Goal: Task Accomplishment & Management: Complete application form

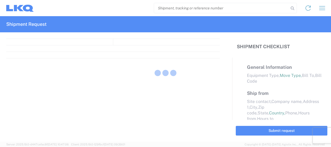
select select "FULL"
select select "LBS"
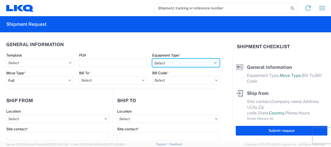
click at [212, 63] on select "Select 53’ Dry Van Flatbed Dropdeck (van) Lowboy (flatbed) Rail" at bounding box center [185, 63] width 67 height 8
select select "STDV"
click at [152, 59] on select "Select 53’ Dry Van Flatbed Dropdeck (van) Lowboy (flatbed) Rail" at bounding box center [185, 63] width 67 height 8
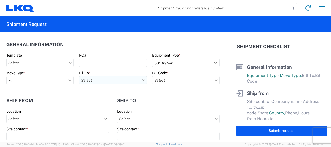
click at [87, 78] on input "text" at bounding box center [112, 80] width 67 height 8
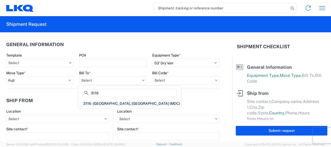
type input "3116"
click at [100, 104] on div "3116 - [GEOGRAPHIC_DATA], [GEOGRAPHIC_DATA] (MDC)" at bounding box center [129, 103] width 101 height 8
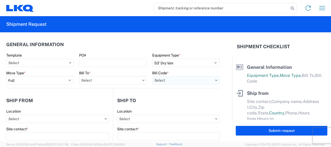
type input "3116 - [GEOGRAPHIC_DATA], [GEOGRAPHIC_DATA] (MDC)"
click at [157, 81] on input "text" at bounding box center [185, 80] width 67 height 8
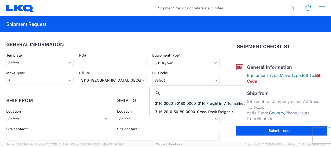
click at [163, 104] on div "3116-2000-50180-0000 - 3116 Freight In - Aftermarket" at bounding box center [198, 103] width 94 height 8
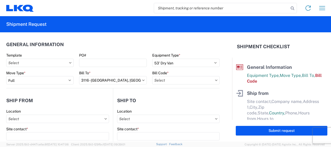
type input "3116-2000-50180-0000 - 3116 Freight In - Aftermarket"
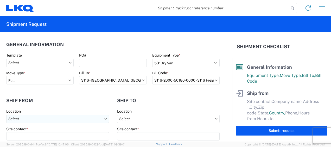
click at [22, 119] on input "text" at bounding box center [57, 118] width 103 height 8
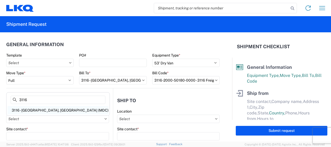
type input "3116"
click at [36, 107] on div "3116 - [GEOGRAPHIC_DATA], [GEOGRAPHIC_DATA] (MDC)" at bounding box center [58, 110] width 101 height 8
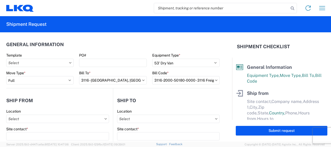
type input "3116 - [GEOGRAPHIC_DATA], [GEOGRAPHIC_DATA] (MDC)"
type input "[DEMOGRAPHIC_DATA][PERSON_NAME]"
type input "LKQ Corporation"
type input "[STREET_ADDRESS]"
type input "[GEOGRAPHIC_DATA]"
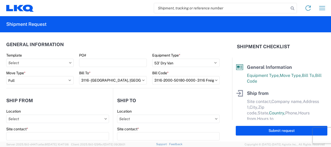
type input "49508"
select select "MI"
select select "US"
type input "[PERSON_NAME][EMAIL_ADDRESS][DOMAIN_NAME]"
type input "[PHONE_NUMBER]"
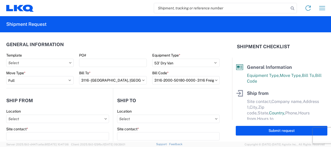
type input "06:00"
type input "13:00"
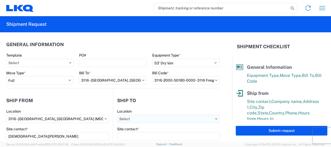
click at [128, 117] on input "text" at bounding box center [168, 118] width 103 height 8
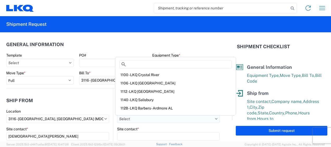
type input "P"
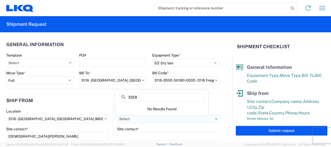
click at [152, 117] on input "text" at bounding box center [168, 118] width 103 height 8
type input "3"
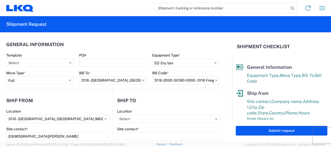
click at [140, 128] on div "Site contact *" at bounding box center [168, 128] width 103 height 5
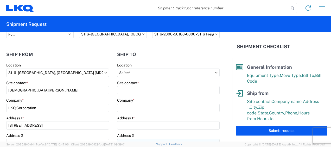
scroll to position [78, 0]
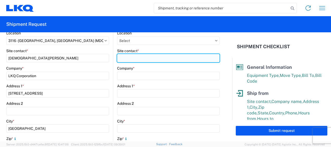
click at [127, 58] on input "Site contact *" at bounding box center [168, 58] width 103 height 8
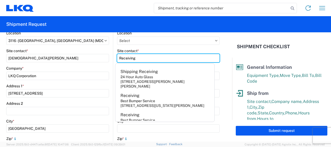
type input "Receiving"
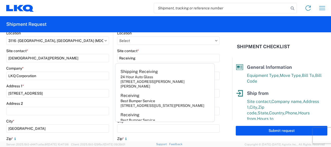
click at [84, 67] on div "Company *" at bounding box center [57, 68] width 103 height 5
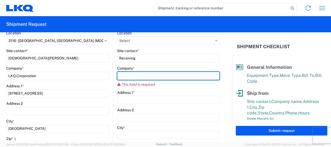
click at [129, 75] on input "Company *" at bounding box center [168, 76] width 103 height 8
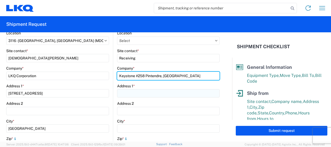
type input "Keystone #258 Pintendre, [GEOGRAPHIC_DATA]"
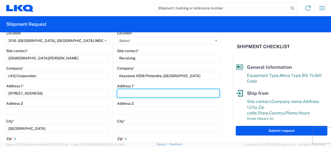
click at [133, 94] on input "Address 1 *" at bounding box center [168, 93] width 103 height 8
type input "914 Route [PERSON_NAME]"
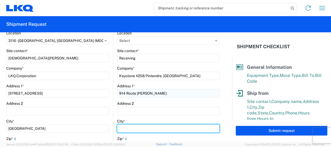
type input "Pintendre"
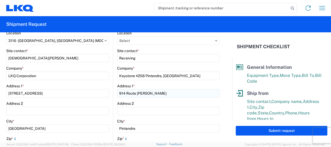
type input "G6C 1A5"
select select "CA"
type input "[DEMOGRAPHIC_DATA][PERSON_NAME]"
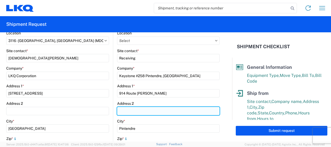
click at [213, 112] on input "Address 2" at bounding box center [168, 111] width 103 height 8
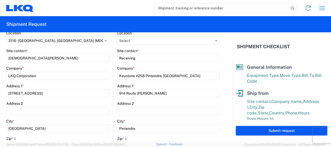
click at [223, 108] on form "General Information Template PO# Equipment Type * Select 53’ Dry Van Flatbed Dr…" at bounding box center [116, 86] width 232 height 109
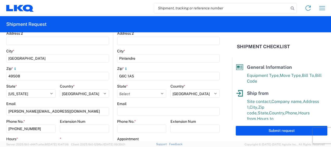
scroll to position [156, 0]
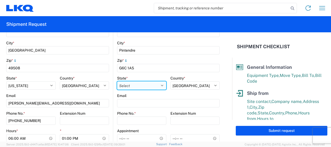
click at [159, 85] on select "Select Alberta British Columbia Manitoba New Brunswick Newfoundland and Labrado…" at bounding box center [141, 85] width 49 height 8
select select "QC"
click at [117, 81] on select "Select Alberta British Columbia Manitoba New Brunswick Newfoundland and Labrado…" at bounding box center [141, 85] width 49 height 8
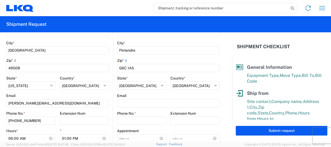
click at [101, 94] on div "Email" at bounding box center [57, 95] width 103 height 5
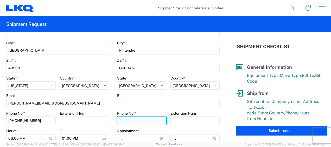
click at [133, 122] on input "Phone No. *" at bounding box center [141, 120] width 49 height 8
type input "[PHONE_NUMBER]"
click at [99, 113] on div "Extension Num" at bounding box center [84, 113] width 49 height 5
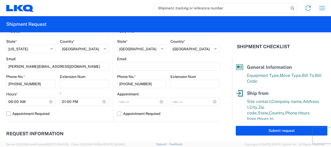
scroll to position [234, 0]
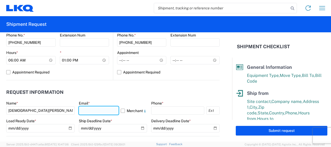
click at [85, 111] on input "text" at bounding box center [99, 110] width 40 height 8
type input "[PERSON_NAME][EMAIL_ADDRESS][DOMAIN_NAME]"
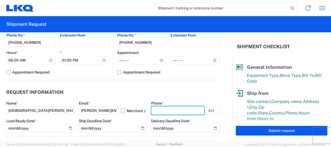
type input "9895608330"
click at [184, 109] on input "9895608330" at bounding box center [177, 110] width 53 height 8
drag, startPoint x: 179, startPoint y: 109, endPoint x: 140, endPoint y: 112, distance: 39.4
click at [140, 112] on div "Name * Kristen Lund Email * klund@lkqcorp.com Merchant Phone * 9895608330 Load …" at bounding box center [112, 118] width 213 height 35
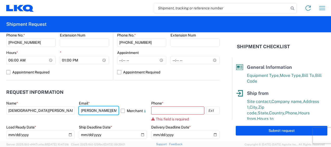
click at [107, 111] on input "[PERSON_NAME][EMAIL_ADDRESS][DOMAIN_NAME]" at bounding box center [99, 110] width 40 height 8
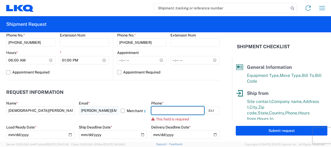
type input "6167541500"
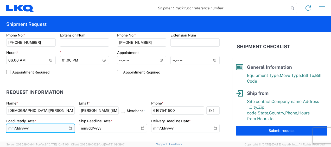
click at [68, 128] on input "date" at bounding box center [40, 128] width 68 height 8
type input "2025-09-19"
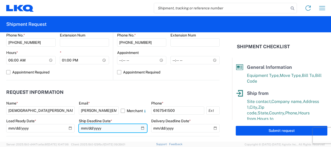
click at [138, 126] on input "date" at bounding box center [113, 128] width 68 height 8
type input "2025-09-19"
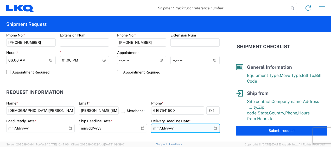
click at [213, 128] on input "date" at bounding box center [185, 128] width 68 height 8
type input "2025-09-24"
click at [136, 88] on header "Request Information" at bounding box center [112, 92] width 213 height 12
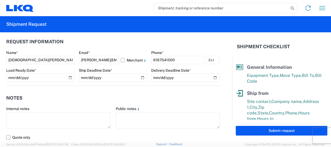
scroll to position [312, 0]
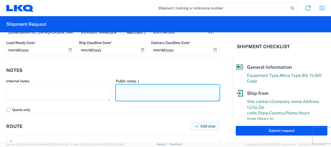
click at [124, 87] on textarea at bounding box center [168, 92] width 104 height 16
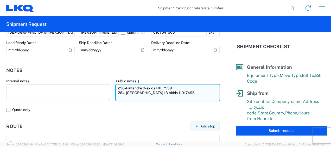
drag, startPoint x: 115, startPoint y: 87, endPoint x: 175, endPoint y: 92, distance: 60.3
click at [175, 92] on textarea "258-Pintendre 9-skids 11017539 264-[GEOGRAPHIC_DATA] 13-skids 11017495" at bounding box center [168, 92] width 104 height 16
type textarea "258-Pintendre 9-skids 11017539 264-[GEOGRAPHIC_DATA] 13-skids 11017495"
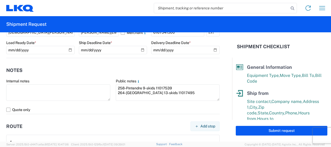
click at [152, 60] on agx-notes "Notes Internal notes Public notes 258-Pintendre 9-skids 11017539 264-Brampton 1…" at bounding box center [112, 86] width 213 height 56
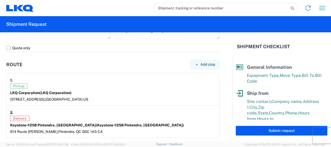
scroll to position [390, 0]
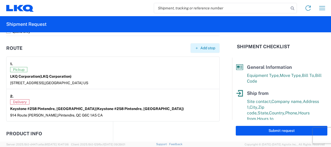
click at [201, 48] on span "Add stop" at bounding box center [207, 48] width 15 height 5
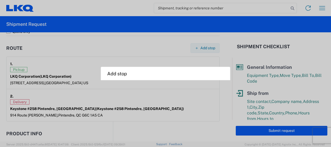
select select "US"
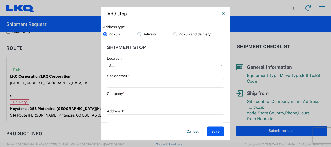
click at [137, 33] on label "Delivery" at bounding box center [155, 34] width 36 height 8
click at [0, 0] on input "Delivery" at bounding box center [0, 0] width 0 height 0
click at [124, 66] on input "text" at bounding box center [165, 65] width 117 height 8
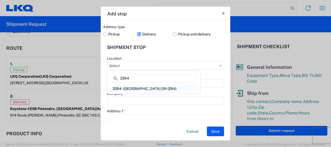
type input "3264"
click at [127, 89] on div "3264 - [GEOGRAPHIC_DATA] ON (264)" at bounding box center [153, 88] width 91 height 8
type input "3264 - [GEOGRAPHIC_DATA] ON (264)"
type input "LKQ Corporation"
type input "3485 Steeles Ave E"
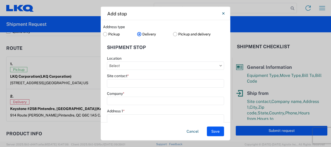
type input "Brampton"
type input "L6T5W7"
select select
select select "CA"
type input "289-541-6511"
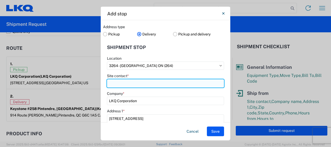
click at [121, 85] on input "Site contact *" at bounding box center [165, 83] width 117 height 8
type input "Receiving"
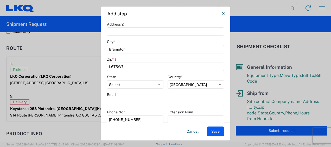
scroll to position [130, 0]
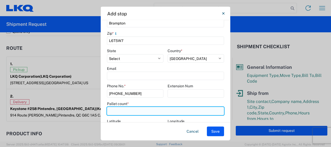
click at [116, 112] on input "number" at bounding box center [165, 111] width 117 height 8
type input "13"
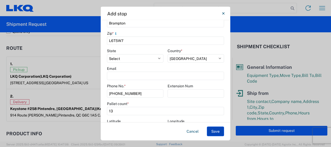
click at [216, 134] on button "Save" at bounding box center [215, 131] width 17 height 10
select select "D"
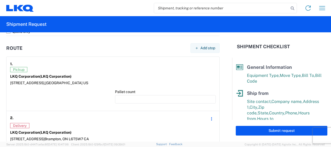
click at [90, 107] on article "1. Pickup LKQ Corporation (LKQ Corporation) 1120 36th St. SE suite 540, Grand R…" at bounding box center [113, 84] width 213 height 54
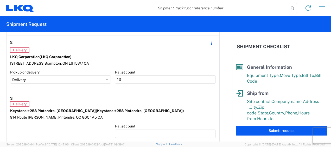
scroll to position [494, 0]
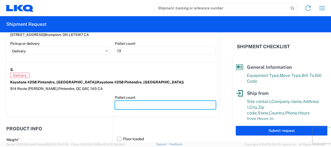
click at [122, 105] on input "number" at bounding box center [165, 105] width 101 height 8
type input "9"
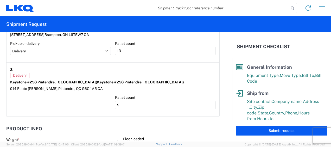
click at [96, 107] on div at bounding box center [60, 104] width 101 height 18
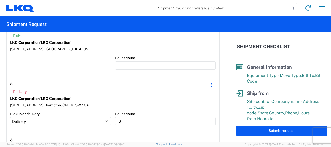
scroll to position [390, 0]
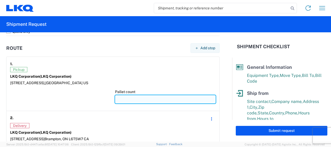
click at [121, 97] on input "number" at bounding box center [165, 99] width 101 height 8
type input "2"
type input "22"
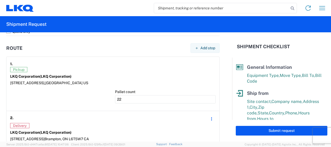
click at [85, 101] on div at bounding box center [60, 98] width 101 height 18
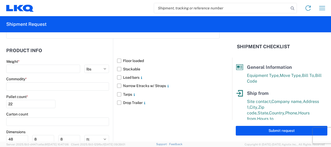
scroll to position [546, 0]
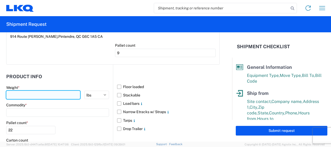
click at [20, 92] on input "number" at bounding box center [43, 95] width 74 height 8
type input "8243"
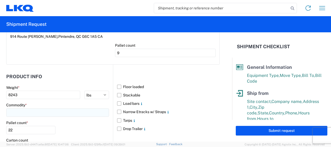
click at [25, 111] on input at bounding box center [57, 112] width 103 height 8
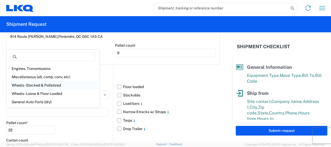
scroll to position [26, 0]
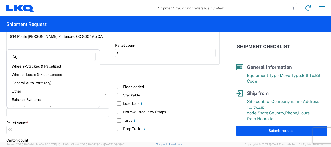
click at [39, 84] on div "General Auto Parts (dry)" at bounding box center [53, 83] width 91 height 8
type input "General Auto Parts (dry)"
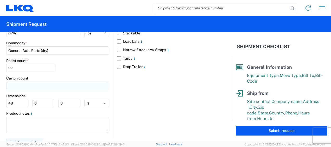
scroll to position [613, 0]
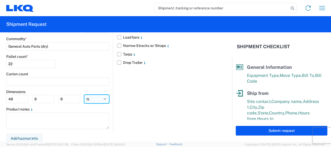
click at [91, 98] on select "ft in cm" at bounding box center [96, 99] width 25 height 8
select select "IN"
click at [84, 95] on select "ft in cm" at bounding box center [96, 99] width 25 height 8
type input "576"
type input "96"
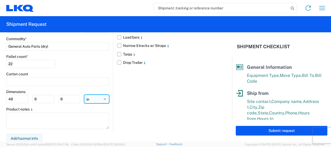
type input "96"
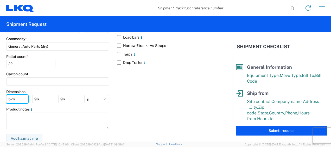
drag, startPoint x: 16, startPoint y: 96, endPoint x: 0, endPoint y: 98, distance: 15.8
click at [0, 99] on html "Home Shipment request Shipment tracking Shipment Request General Information Te…" at bounding box center [165, 73] width 331 height 147
type input "77"
type input "47"
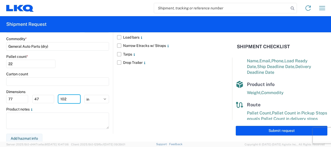
scroll to position [111, 0]
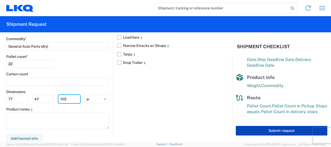
type input "102"
click at [287, 131] on button "Submit request" at bounding box center [282, 131] width 92 height 10
select select "US"
select select "CA"
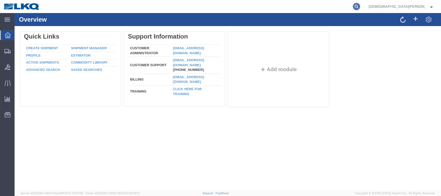
click at [360, 5] on icon at bounding box center [356, 6] width 7 height 7
click at [263, 6] on input "search" at bounding box center [274, 6] width 158 height 12
type input "56860960"
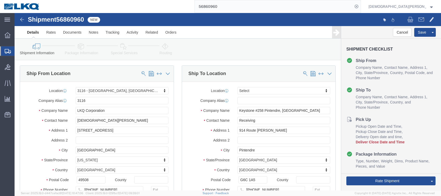
select select "27850"
select select
drag, startPoint x: 79, startPoint y: 47, endPoint x: 65, endPoint y: 34, distance: 19.7
click icon
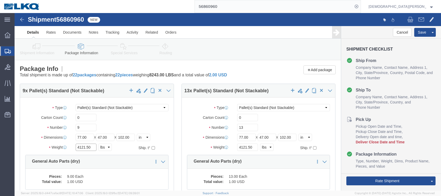
click input "4121.50"
type input "3045"
click input "4121.50"
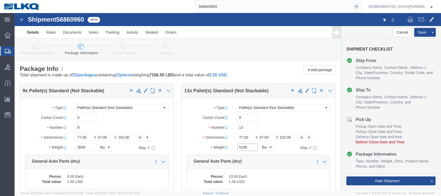
type input "5198"
click icon
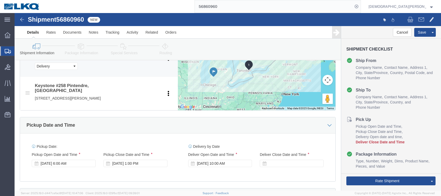
scroll to position [277, 0]
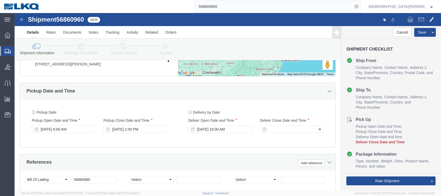
click div
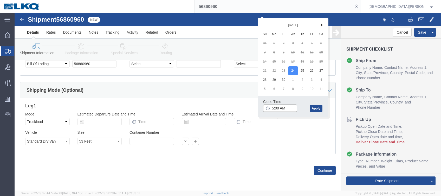
click input "5:00 AM"
type input "5:00 pm"
click button "Apply"
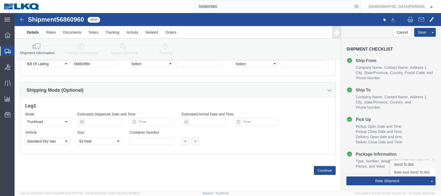
click link "Send To Bid"
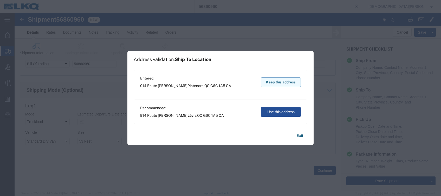
click at [278, 79] on button "Keep this address" at bounding box center [281, 82] width 40 height 10
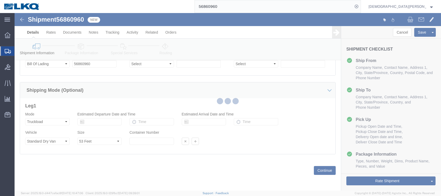
select select "27850"
select select
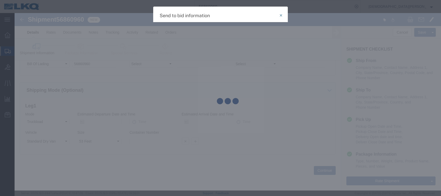
select select "TL"
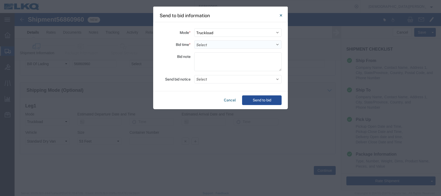
click at [201, 44] on select "Select 30 Min (Rush) 1 Hour (Rush) 2 Hours (Rush) 4 Hours (Rush) 8 Hours (Rush)…" at bounding box center [237, 44] width 87 height 8
select select "2"
click at [194, 40] on select "Select 30 Min (Rush) 1 Hour (Rush) 2 Hours (Rush) 4 Hours (Rush) 8 Hours (Rush)…" at bounding box center [237, 44] width 87 height 8
click at [200, 59] on textarea at bounding box center [237, 61] width 87 height 19
paste textarea "258-Pintendre 9-skids 11017539 264-[GEOGRAPHIC_DATA] 13-skids 11017495"
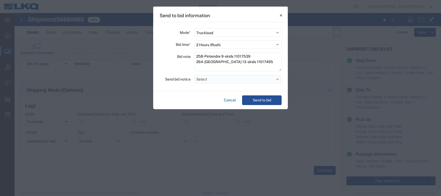
type textarea "258-Pintendre 9-skids 11017539 264-[GEOGRAPHIC_DATA] 13-skids 11017495"
click at [206, 80] on button "Select" at bounding box center [237, 79] width 87 height 8
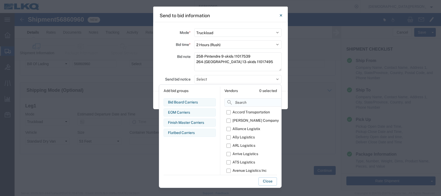
click at [242, 104] on input at bounding box center [266, 102] width 82 height 8
type input "dv"
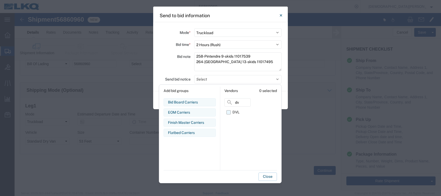
click at [229, 112] on label "DVL" at bounding box center [239, 112] width 24 height 8
click at [0, 0] on input "DVL" at bounding box center [0, 0] width 0 height 0
click at [271, 175] on button "Close" at bounding box center [268, 176] width 18 height 8
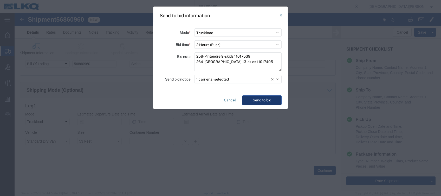
click at [265, 103] on button "Send to bid" at bounding box center [262, 100] width 40 height 10
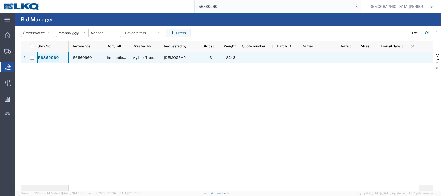
click at [46, 59] on link "56860960" at bounding box center [48, 58] width 21 height 8
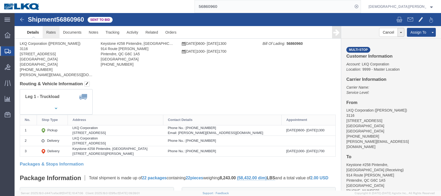
click link "Rates"
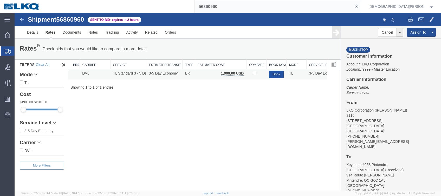
click at [275, 73] on button "Book" at bounding box center [276, 75] width 15 height 8
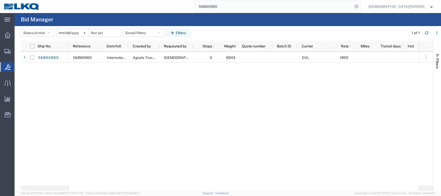
click at [257, 7] on input "56860960" at bounding box center [274, 6] width 158 height 12
type input "56861893"
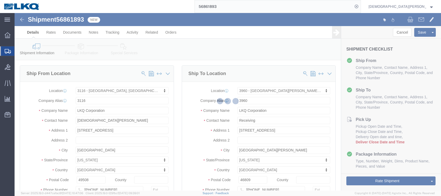
select select "27850"
select select "28120"
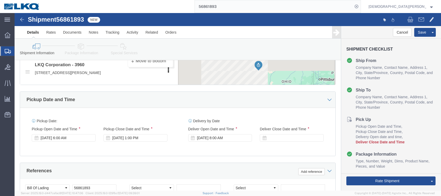
scroll to position [277, 0]
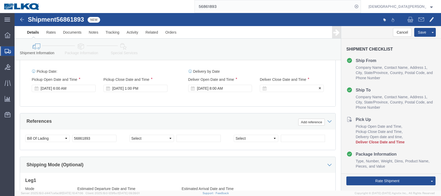
click div
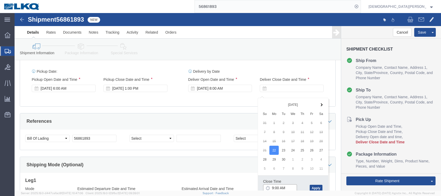
scroll to position [278, 0]
click input "5:00 AM"
type input "5:00 PM"
click button "Apply"
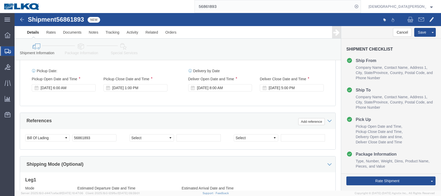
click li "Dims"
click link "Send To Bid"
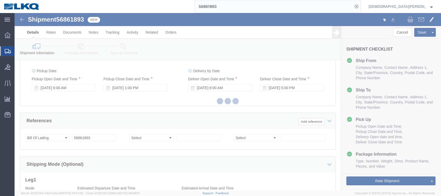
select select "TL"
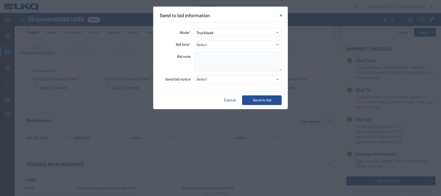
click at [214, 56] on textarea at bounding box center [237, 61] width 87 height 19
paste textarea "197-[GEOGRAPHIC_DATA] 17 skids 11408993/9546/10092/0614 072-[GEOGRAPHIC_DATA] 2…"
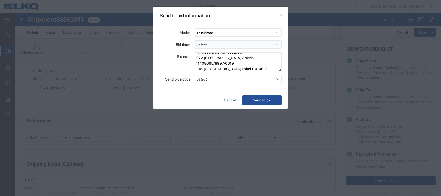
type textarea "197-[GEOGRAPHIC_DATA] 17 skids 11408993/9546/10092/0614 072-[GEOGRAPHIC_DATA] 2…"
click at [216, 45] on select "Select 30 Min (Rush) 1 Hour (Rush) 2 Hours (Rush) 4 Hours (Rush) 8 Hours (Rush)…" at bounding box center [237, 44] width 87 height 8
select select "4"
click at [194, 40] on select "Select 30 Min (Rush) 1 Hour (Rush) 2 Hours (Rush) 4 Hours (Rush) 8 Hours (Rush)…" at bounding box center [237, 44] width 87 height 8
click at [270, 100] on button "Send to bid" at bounding box center [262, 100] width 40 height 10
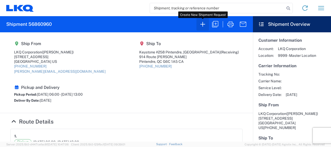
click at [202, 27] on icon "button" at bounding box center [203, 24] width 8 height 8
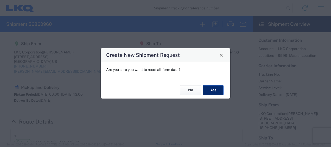
click at [218, 88] on button "Yes" at bounding box center [213, 90] width 21 height 10
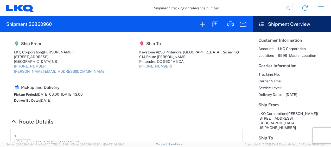
select select "FULL"
select select "US"
select select "LBS"
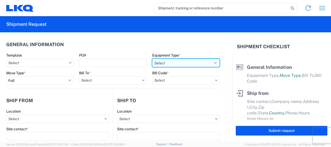
click at [211, 61] on select "Select 53’ Dry Van Flatbed Dropdeck (van) Lowboy (flatbed) Rail" at bounding box center [185, 63] width 67 height 8
select select "STDV"
click at [152, 59] on select "Select 53’ Dry Van Flatbed Dropdeck (van) Lowboy (flatbed) Rail" at bounding box center [185, 63] width 67 height 8
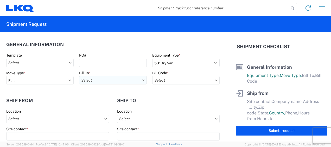
click at [97, 82] on input "text" at bounding box center [112, 80] width 67 height 8
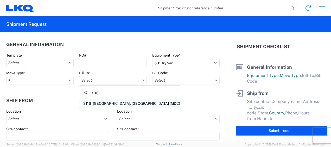
type input "3116"
click at [116, 102] on div "3116 - [GEOGRAPHIC_DATA], [GEOGRAPHIC_DATA] (MDC)" at bounding box center [129, 103] width 101 height 8
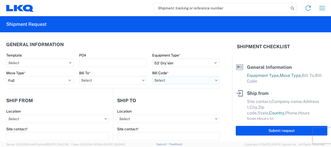
type input "3116 - [GEOGRAPHIC_DATA], [GEOGRAPHIC_DATA] (MDC)"
click at [158, 80] on input "text" at bounding box center [185, 80] width 67 height 8
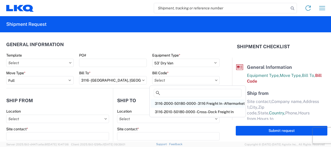
click at [164, 102] on div "3116-2000-50180-0000 - 3116 Freight In - Aftermarket" at bounding box center [198, 103] width 94 height 8
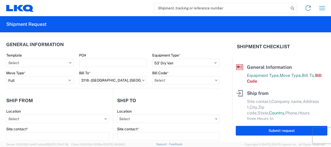
type input "3116-2000-50180-0000 - 3116 Freight In - Aftermarket"
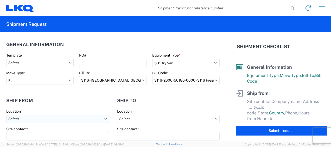
click at [24, 118] on input "text" at bounding box center [57, 118] width 103 height 8
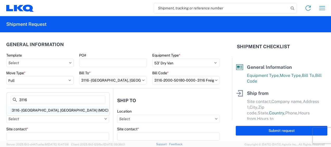
type input "3116"
click at [34, 108] on div "3116 - [GEOGRAPHIC_DATA], [GEOGRAPHIC_DATA] (MDC)" at bounding box center [58, 110] width 101 height 8
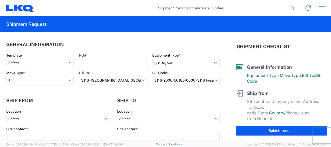
type input "3116 - [GEOGRAPHIC_DATA], [GEOGRAPHIC_DATA] (MDC)"
type input "[DEMOGRAPHIC_DATA][PERSON_NAME]"
type input "LKQ Corporation"
type input "[STREET_ADDRESS]"
type input "[GEOGRAPHIC_DATA]"
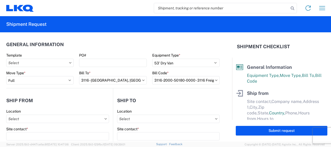
type input "49508"
select select "MI"
type input "[PERSON_NAME][EMAIL_ADDRESS][DOMAIN_NAME]"
type input "[PHONE_NUMBER]"
type input "06:00"
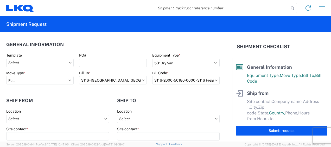
type input "13:00"
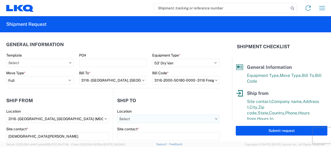
click at [126, 119] on input "text" at bounding box center [168, 118] width 103 height 8
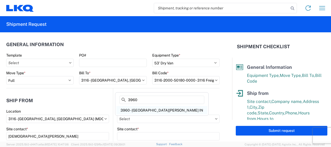
type input "3960"
click at [139, 110] on div "3960 - [GEOGRAPHIC_DATA][PERSON_NAME] IN" at bounding box center [161, 110] width 91 height 8
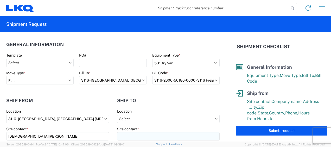
type input "3960 - [GEOGRAPHIC_DATA][PERSON_NAME] IN"
type input "LKQ Corporation"
type input "[STREET_ADDRESS]"
type input "[GEOGRAPHIC_DATA][PERSON_NAME]"
type input "46809"
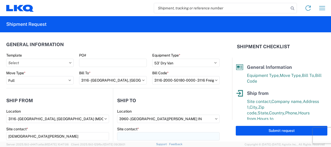
select select "US"
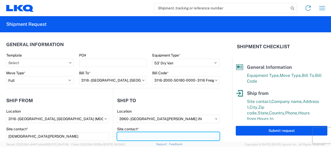
click at [131, 134] on input "Site contact *" at bounding box center [168, 136] width 103 height 8
type input "Receiving"
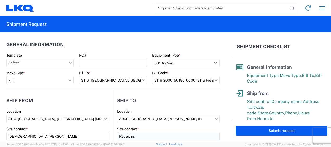
scroll to position [67, 0]
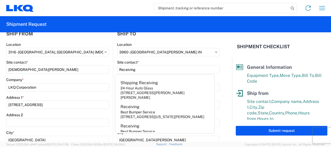
click at [88, 78] on div "Company *" at bounding box center [57, 79] width 103 height 5
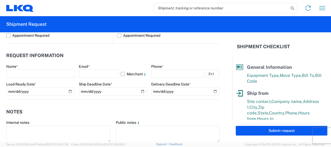
scroll to position [275, 0]
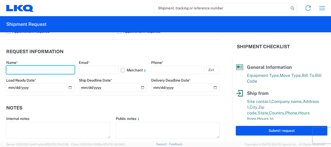
click at [20, 70] on input "text" at bounding box center [40, 70] width 68 height 8
type input "[DEMOGRAPHIC_DATA][PERSON_NAME]"
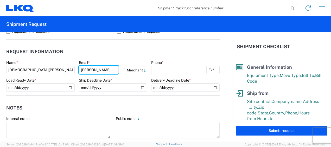
type input "[PERSON_NAME][EMAIL_ADDRESS][DOMAIN_NAME]"
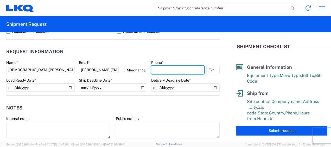
type input "6167541500"
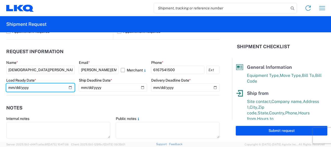
click at [69, 87] on input "date" at bounding box center [40, 87] width 68 height 8
type input "2025-09-19"
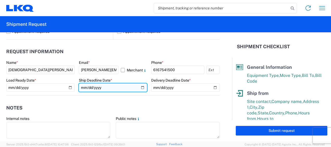
click at [140, 86] on input "date" at bounding box center [113, 87] width 68 height 8
type input "2025-09-19"
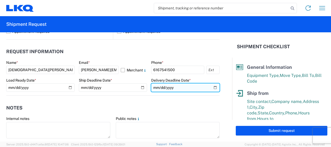
click at [212, 87] on input "date" at bounding box center [185, 87] width 68 height 8
type input "2025-09-22"
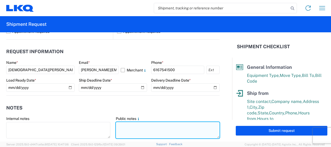
click at [117, 126] on textarea at bounding box center [168, 130] width 104 height 16
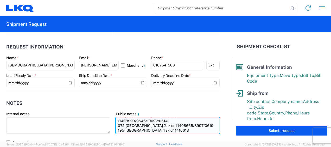
scroll to position [282, 0]
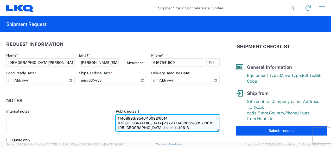
drag, startPoint x: 116, startPoint y: 125, endPoint x: 150, endPoint y: 126, distance: 34.1
click at [175, 136] on main "Internal notes Public notes 197-Groveport 17 skids 11408993/9546/10092/0614 072…" at bounding box center [112, 126] width 213 height 35
type textarea "197-[GEOGRAPHIC_DATA] 17 skids 11408993/9546/10092/0614 072-[GEOGRAPHIC_DATA] 2…"
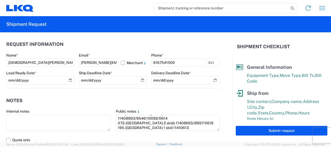
click at [106, 95] on header "Notes" at bounding box center [112, 100] width 213 height 12
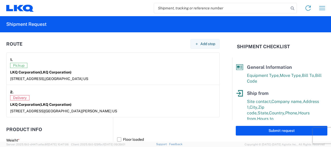
scroll to position [412, 0]
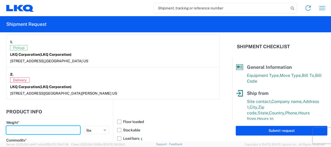
click at [34, 129] on input "number" at bounding box center [43, 130] width 74 height 8
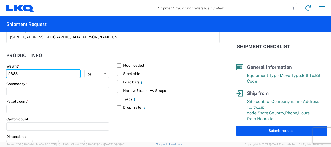
scroll to position [513, 0]
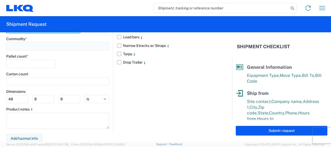
type input "9688"
click at [24, 43] on input at bounding box center [57, 46] width 103 height 8
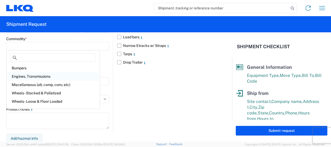
scroll to position [26, 0]
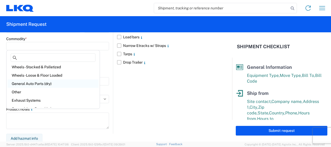
click at [44, 84] on div "General Auto Parts (dry)" at bounding box center [53, 83] width 91 height 8
type input "General Auto Parts (dry)"
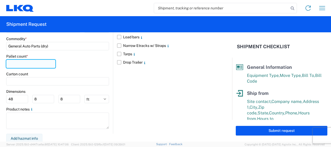
click at [25, 64] on input "number" at bounding box center [30, 64] width 49 height 8
type input "24"
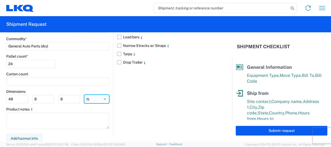
click at [93, 97] on select "ft in cm" at bounding box center [96, 99] width 25 height 8
select select "IN"
click at [84, 95] on select "ft in cm" at bounding box center [96, 99] width 25 height 8
type input "576"
type input "96"
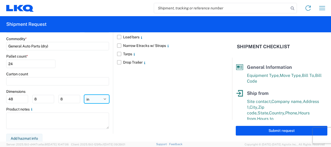
type input "96"
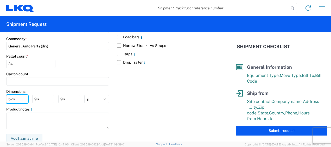
drag, startPoint x: 18, startPoint y: 97, endPoint x: 0, endPoint y: 92, distance: 18.4
click at [0, 93] on html "Home Shipment request Shipment tracking Shipment Request General Information Te…" at bounding box center [165, 73] width 331 height 147
type input "77"
type input "47"
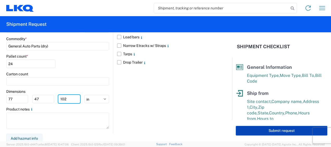
type input "102"
click at [285, 132] on button "Submit request" at bounding box center [282, 131] width 92 height 10
select select "US"
